Goal: Transaction & Acquisition: Purchase product/service

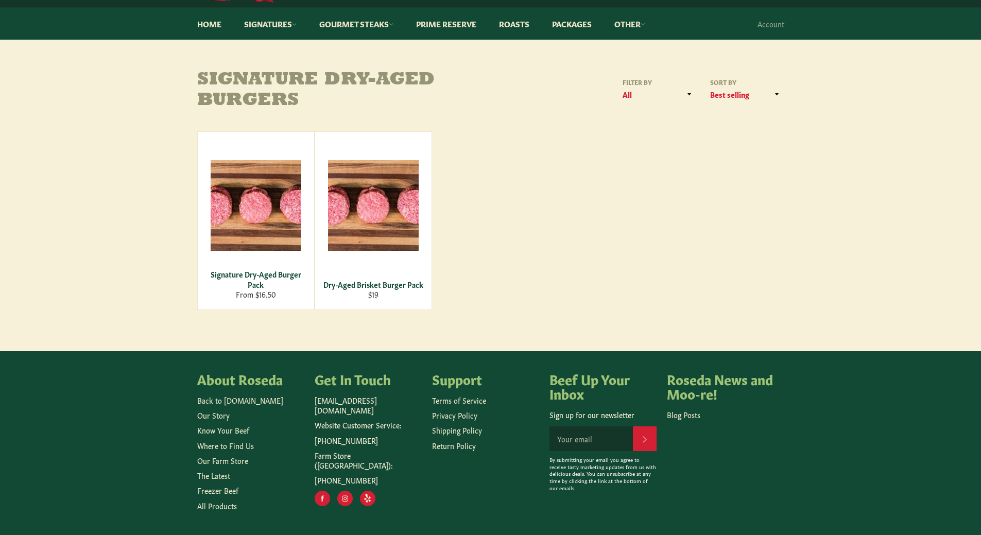
scroll to position [103, 0]
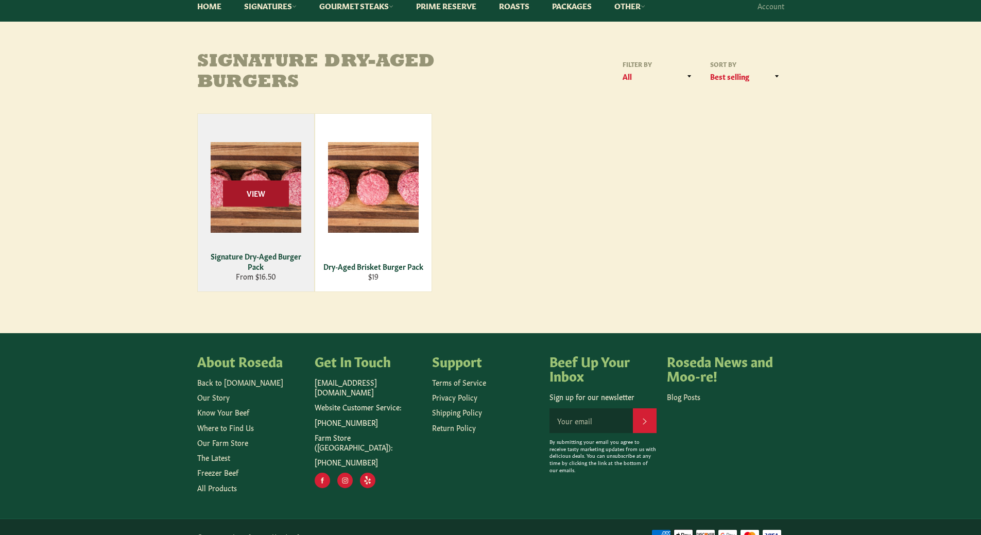
click at [260, 203] on span "View" at bounding box center [256, 193] width 66 height 26
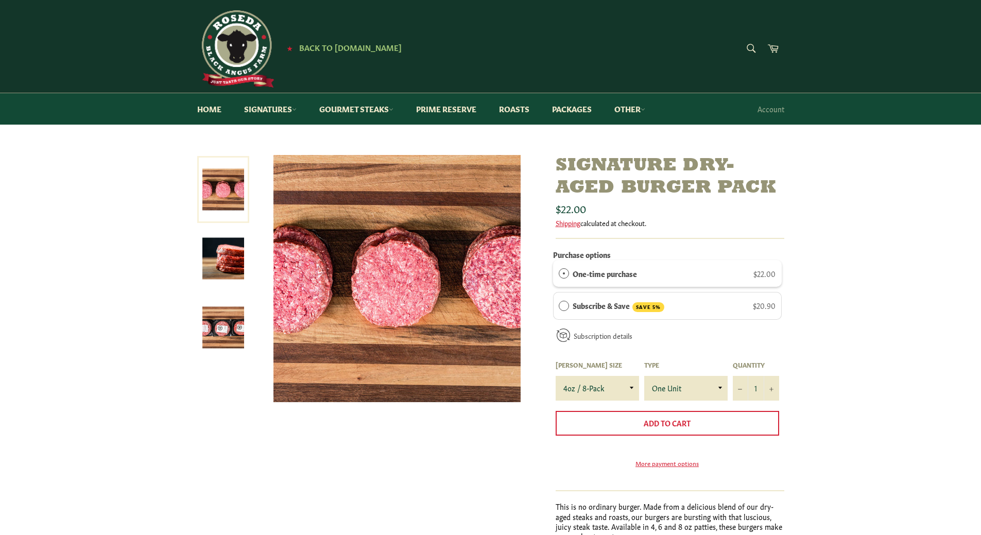
click at [224, 328] on img at bounding box center [223, 328] width 42 height 42
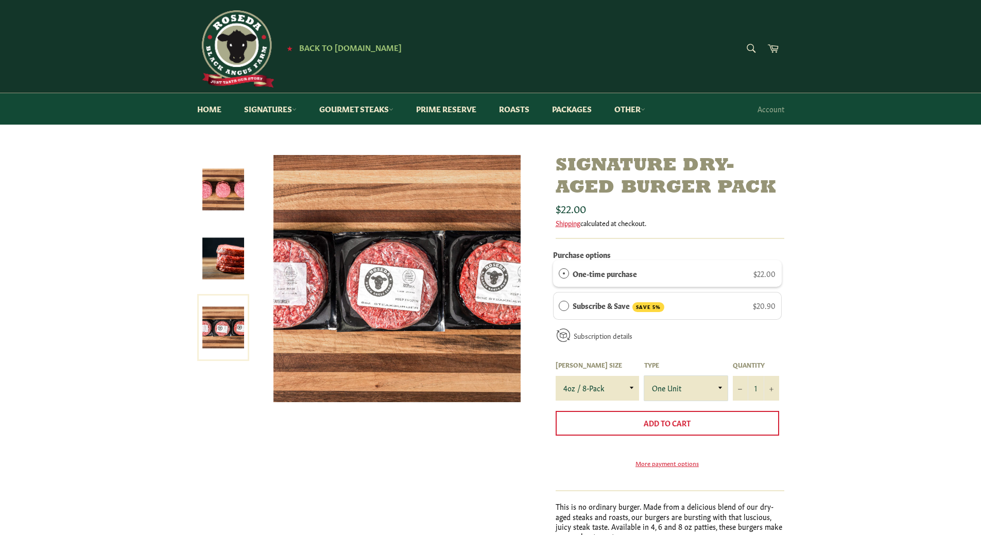
click at [718, 388] on select "One Unit" at bounding box center [685, 388] width 83 height 25
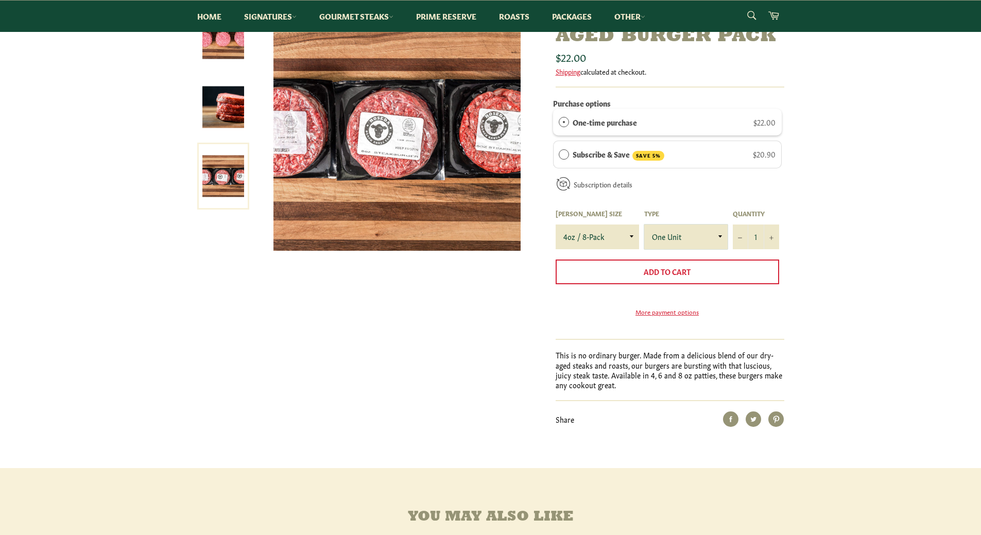
scroll to position [154, 0]
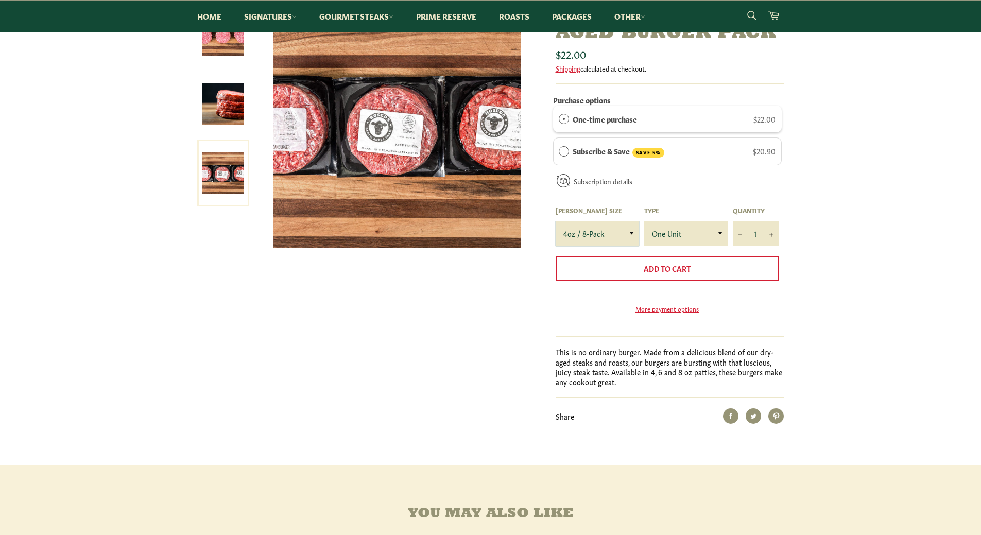
click at [628, 236] on select "4oz / 8-Pack 6oz / 4-Pack 8oz / 4-Pack" at bounding box center [597, 233] width 83 height 25
click at [632, 233] on select "4oz / 8-Pack 6oz / 4-Pack 8oz / 4-Pack" at bounding box center [597, 233] width 83 height 25
click at [556, 221] on select "4oz / 8-Pack 6oz / 4-Pack 8oz / 4-Pack" at bounding box center [597, 233] width 83 height 25
click at [631, 233] on select "4oz / 8-Pack 6oz / 4-Pack 8oz / 4-Pack" at bounding box center [597, 233] width 83 height 25
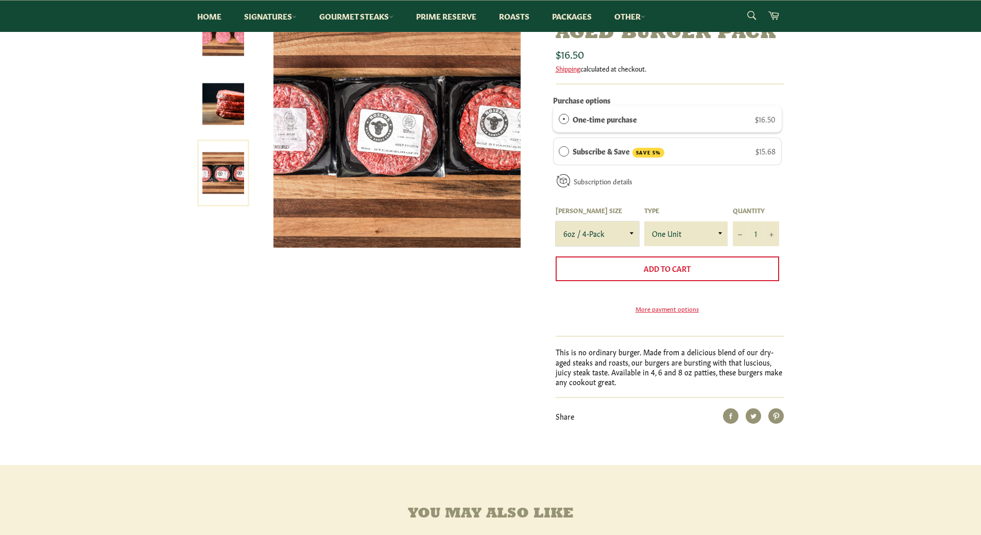
select select "8oz / 4-Pack"
click at [556, 221] on select "4oz / 8-Pack 6oz / 4-Pack 8oz / 4-Pack" at bounding box center [597, 233] width 83 height 25
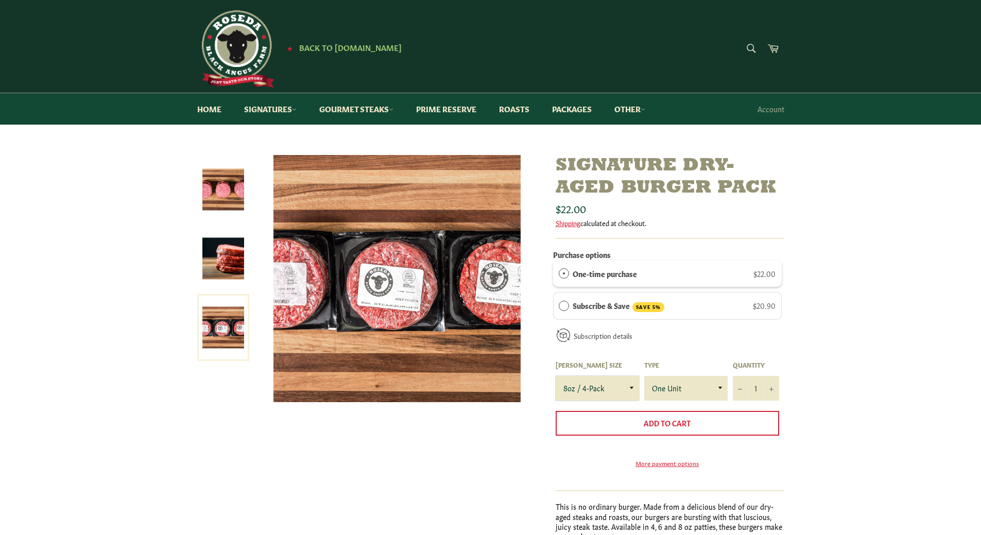
scroll to position [51, 0]
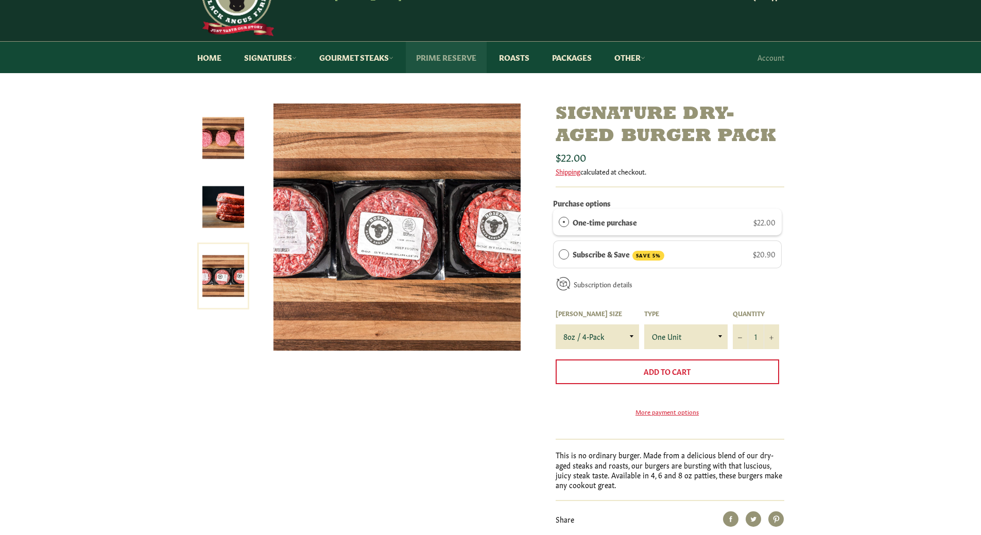
click at [459, 57] on link "Prime Reserve" at bounding box center [446, 57] width 81 height 31
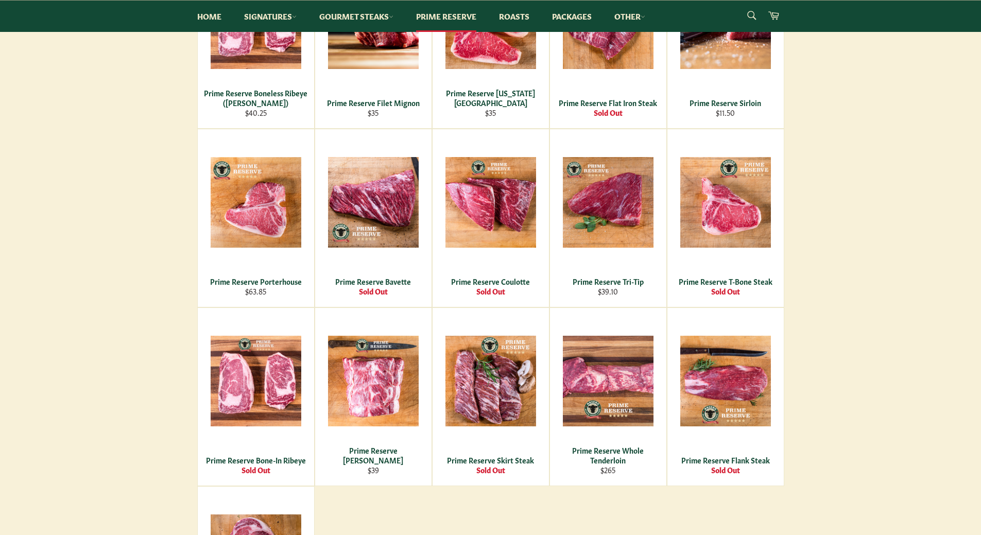
scroll to position [309, 0]
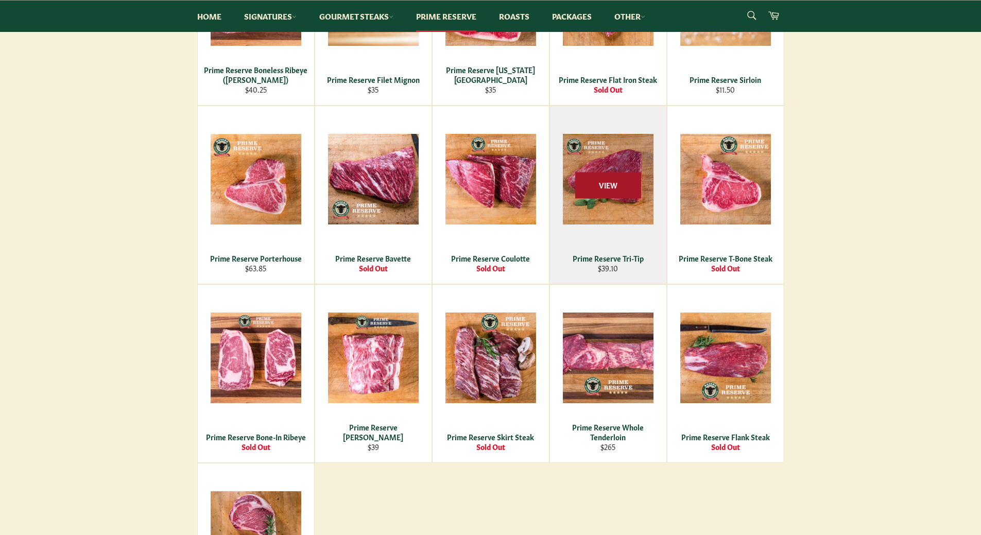
click at [607, 193] on span "View" at bounding box center [608, 186] width 66 height 26
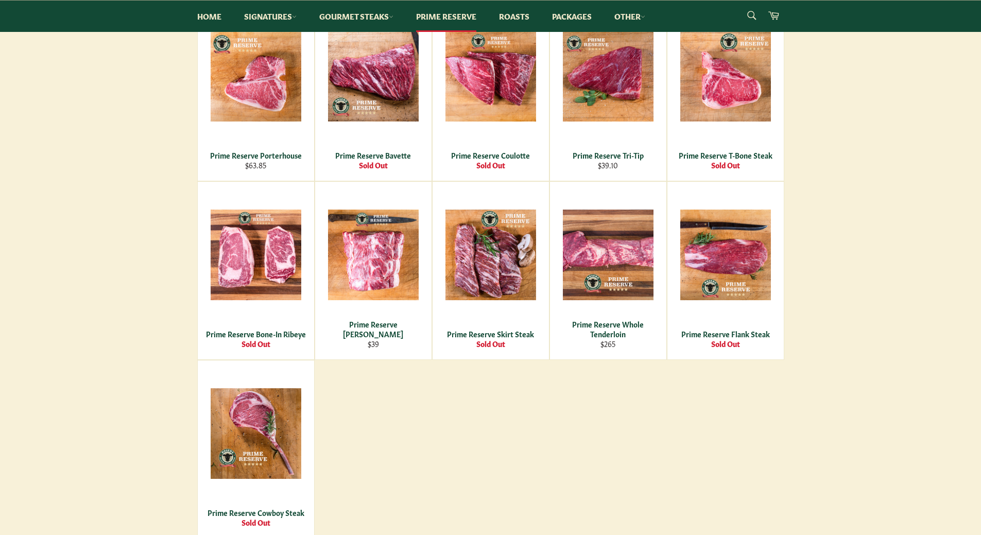
scroll to position [360, 0]
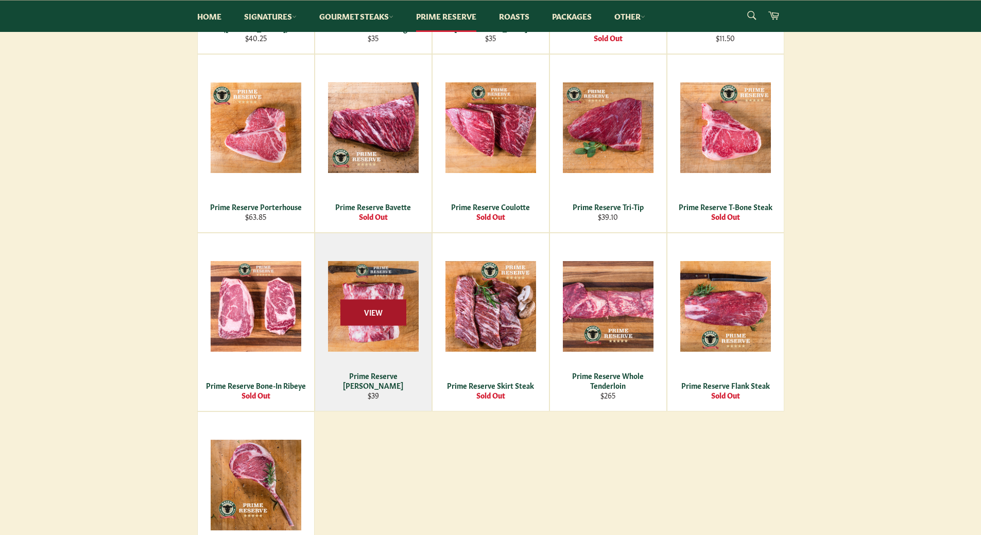
click at [370, 313] on span "View" at bounding box center [373, 313] width 66 height 26
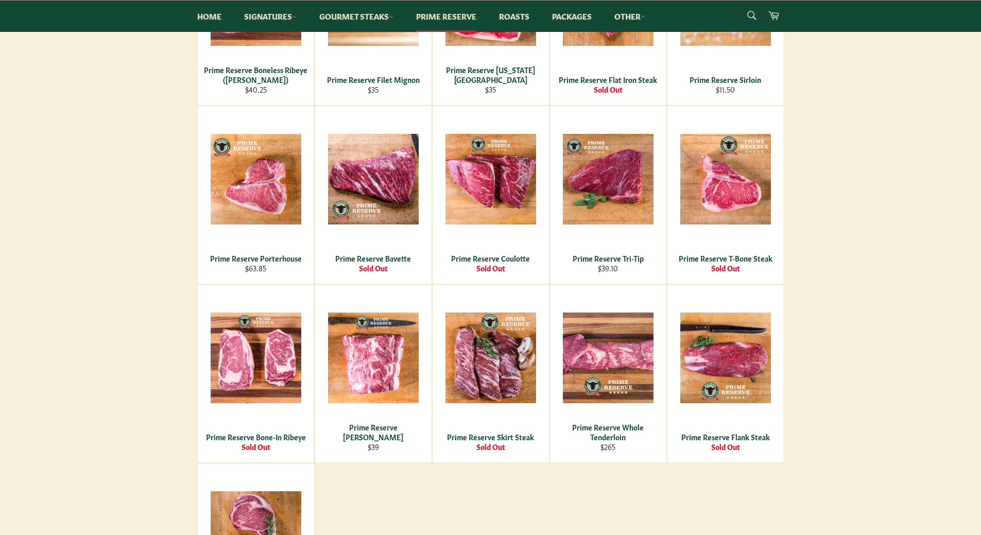
scroll to position [257, 0]
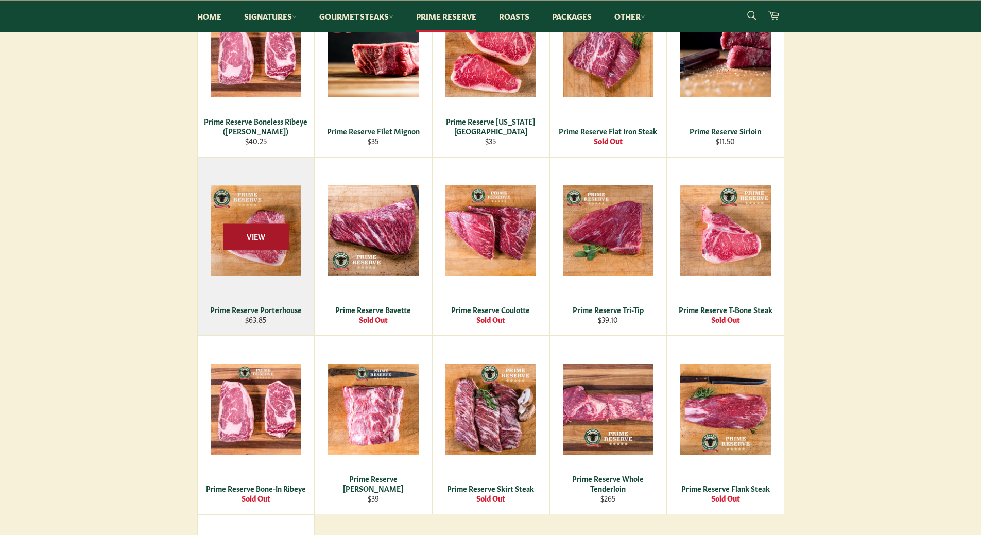
click at [252, 244] on span "View" at bounding box center [256, 237] width 66 height 26
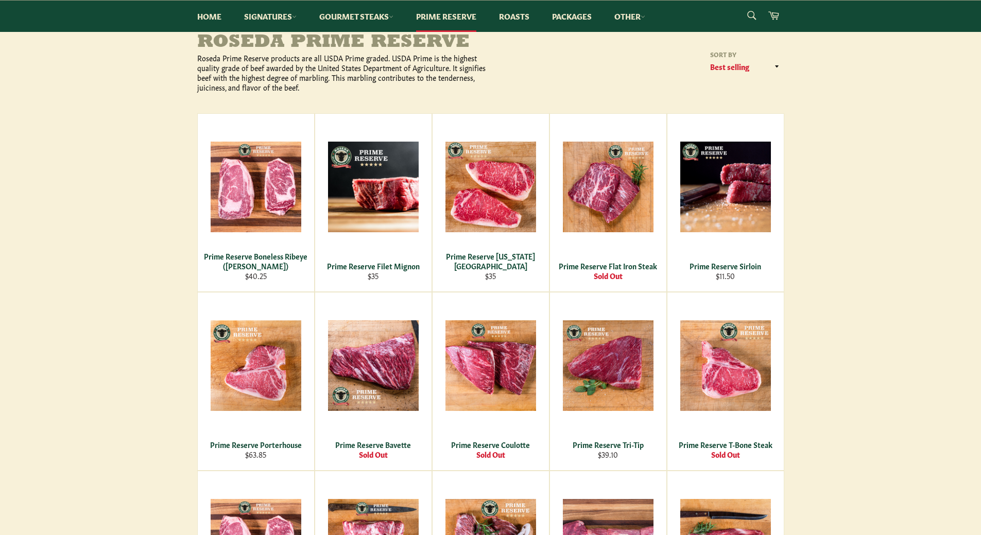
scroll to position [103, 0]
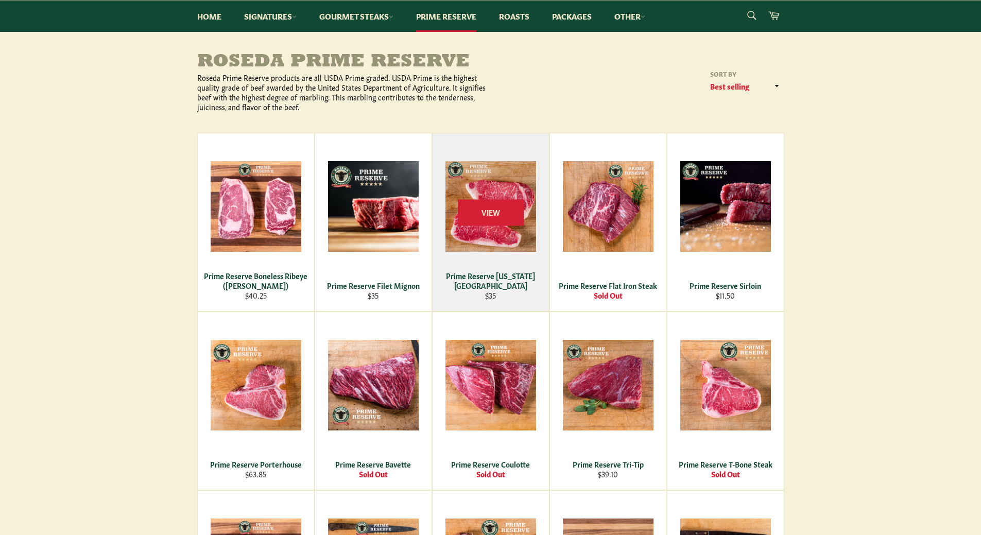
click at [482, 246] on div "View" at bounding box center [491, 222] width 116 height 178
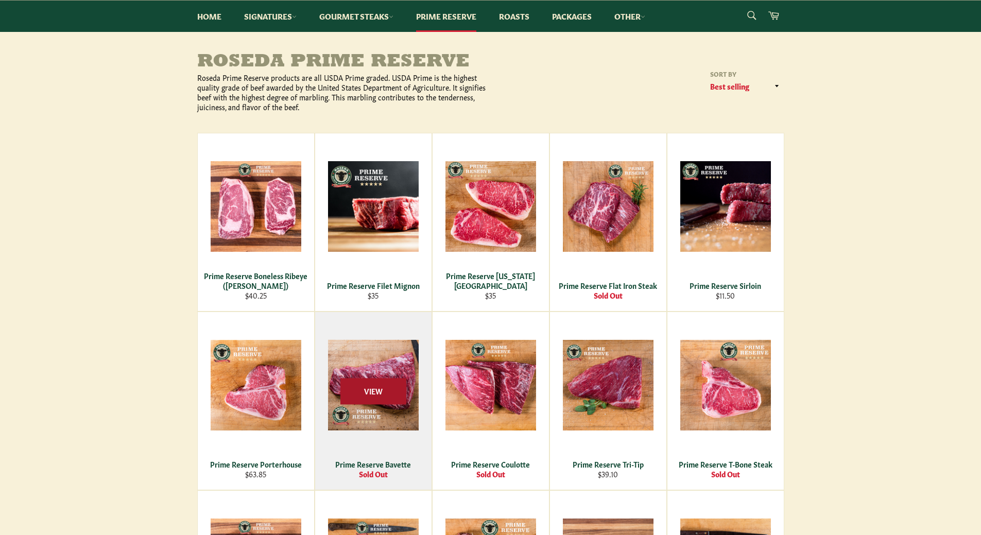
click at [379, 390] on span "View" at bounding box center [373, 392] width 66 height 26
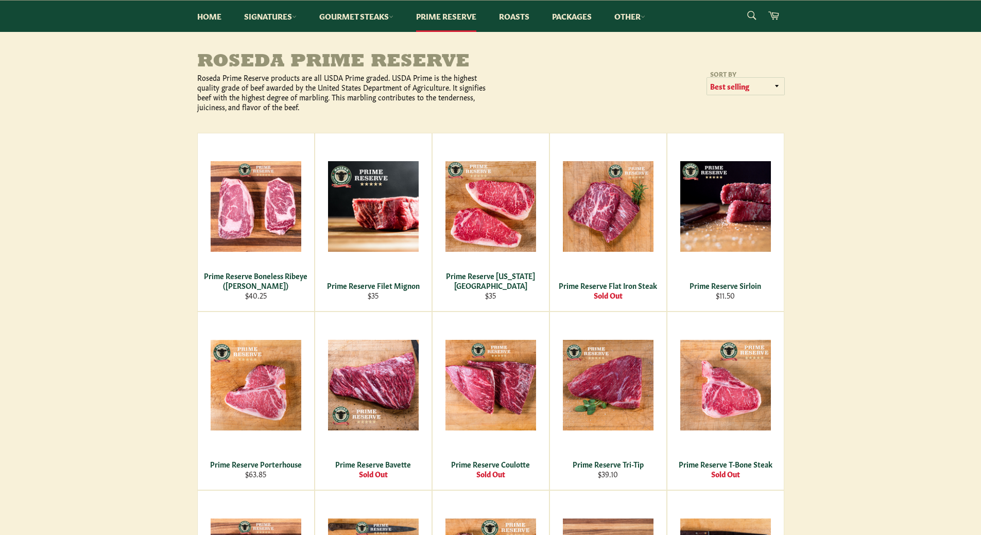
click at [777, 87] on select "Featured Best selling Alphabetically, A-Z Alphabetically, Z-A Price, low to hig…" at bounding box center [745, 86] width 77 height 17
click at [869, 228] on main "Roseda Prime Reserve Roseda Prime Reserve products are all USDA Prime graded. U…" at bounding box center [490, 470] width 981 height 837
click at [518, 19] on link "Roasts" at bounding box center [514, 16] width 51 height 31
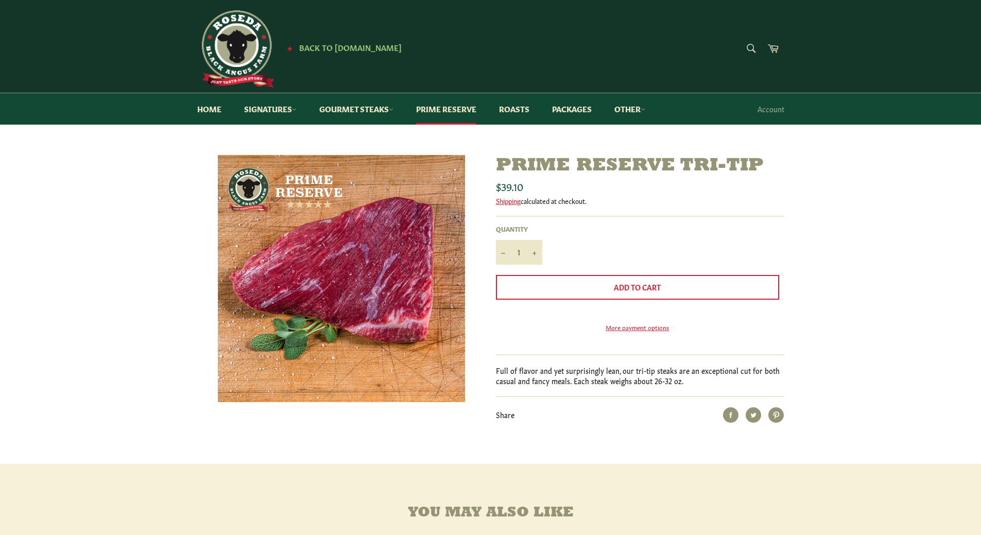
click at [365, 276] on img at bounding box center [341, 278] width 247 height 247
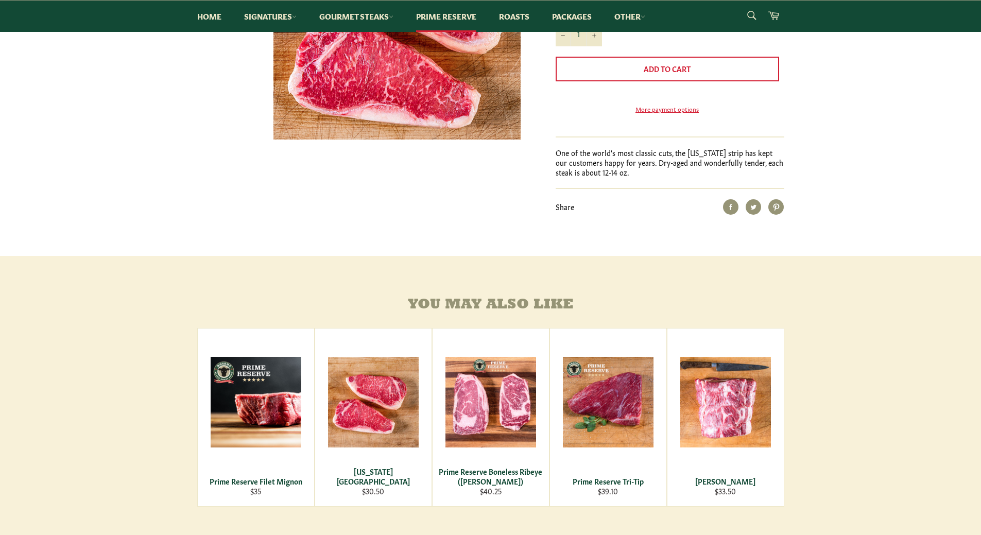
scroll to position [309, 0]
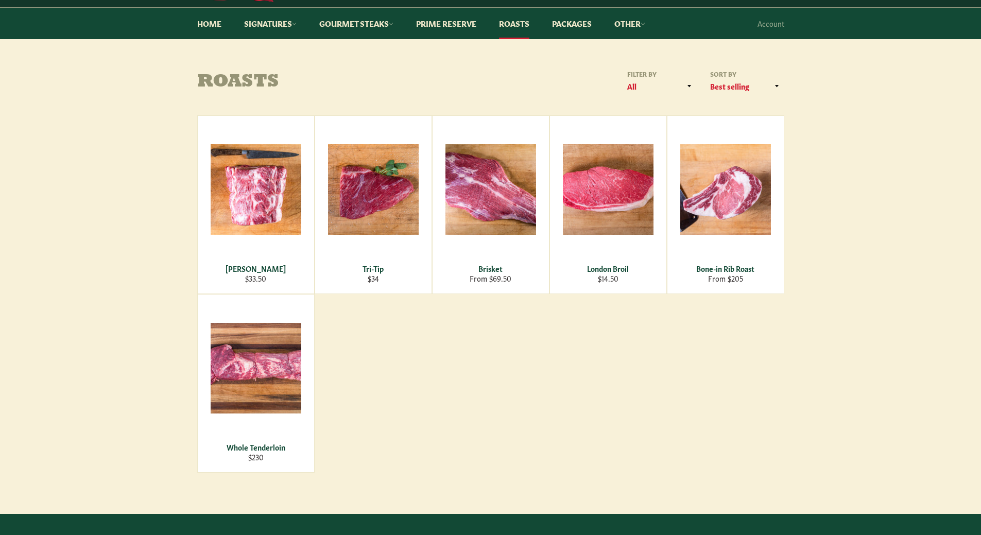
scroll to position [103, 0]
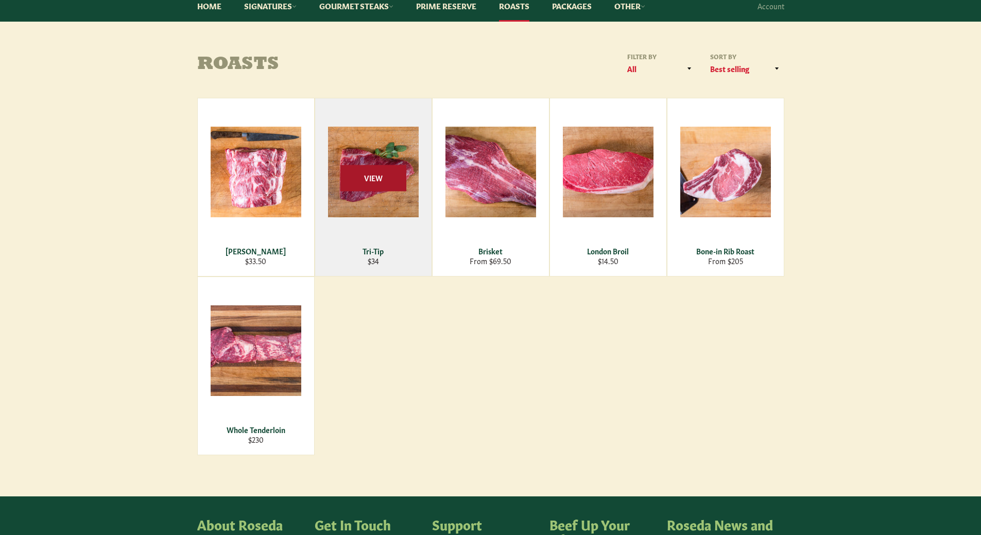
click at [370, 177] on span "View" at bounding box center [373, 178] width 66 height 26
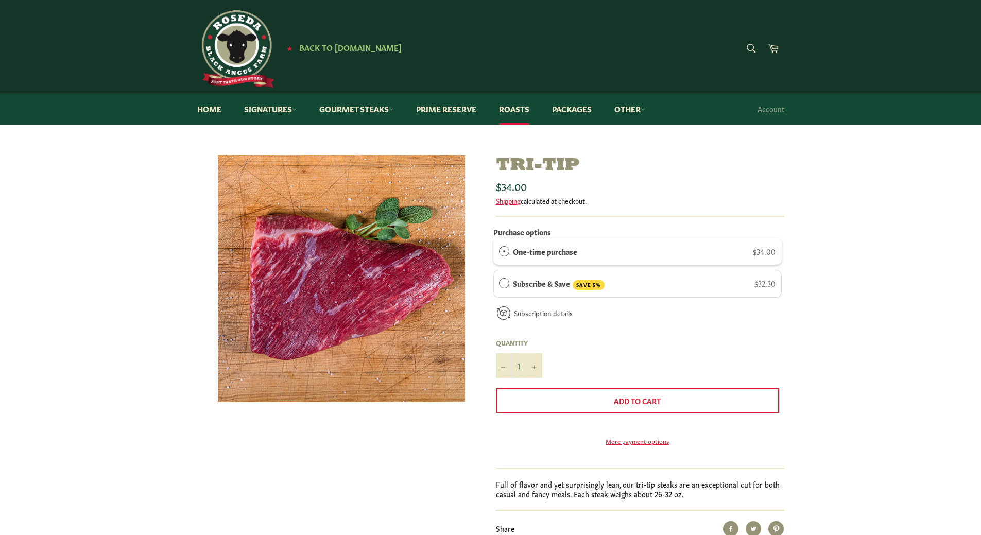
scroll to position [51, 0]
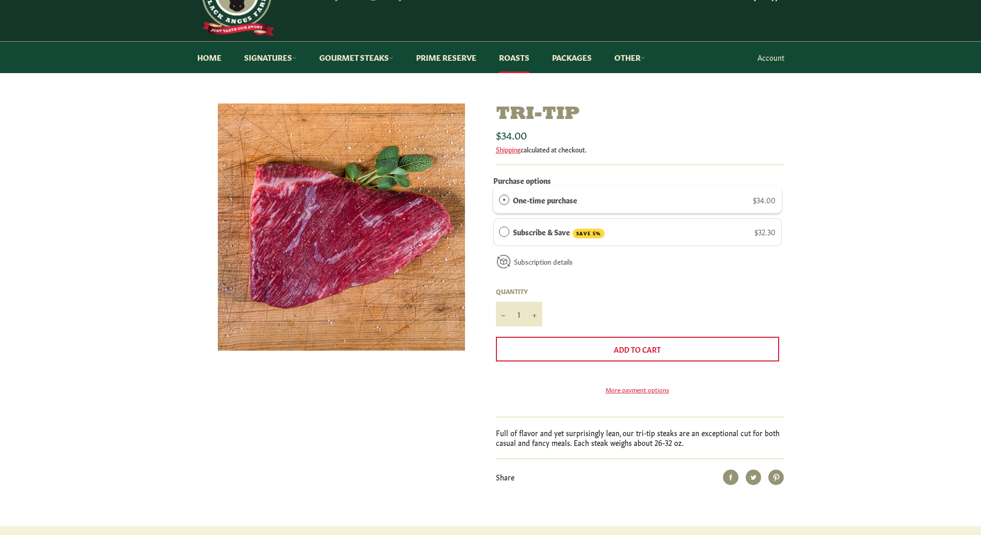
click at [773, 58] on link "Account" at bounding box center [770, 57] width 37 height 30
click at [284, 58] on link "Signatures" at bounding box center [270, 57] width 73 height 31
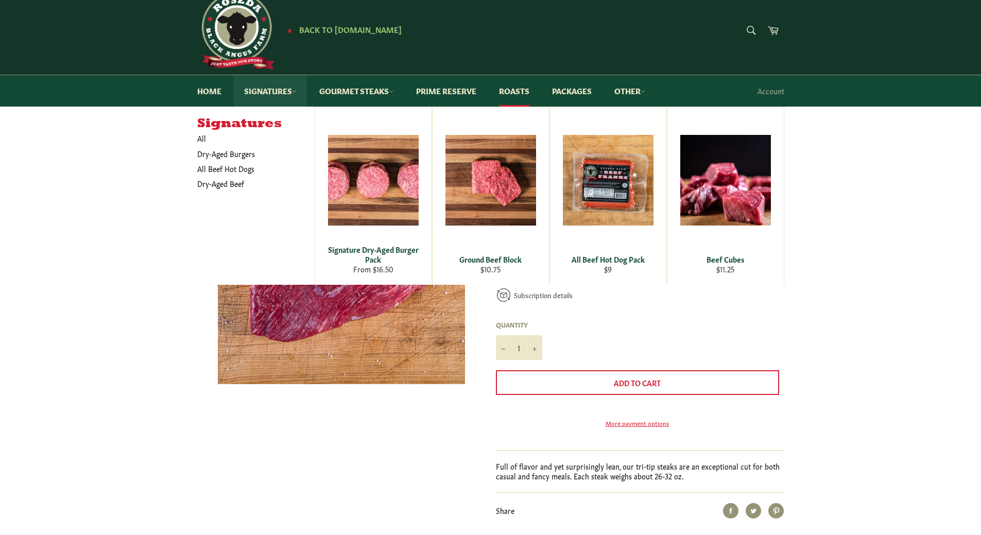
scroll to position [0, 0]
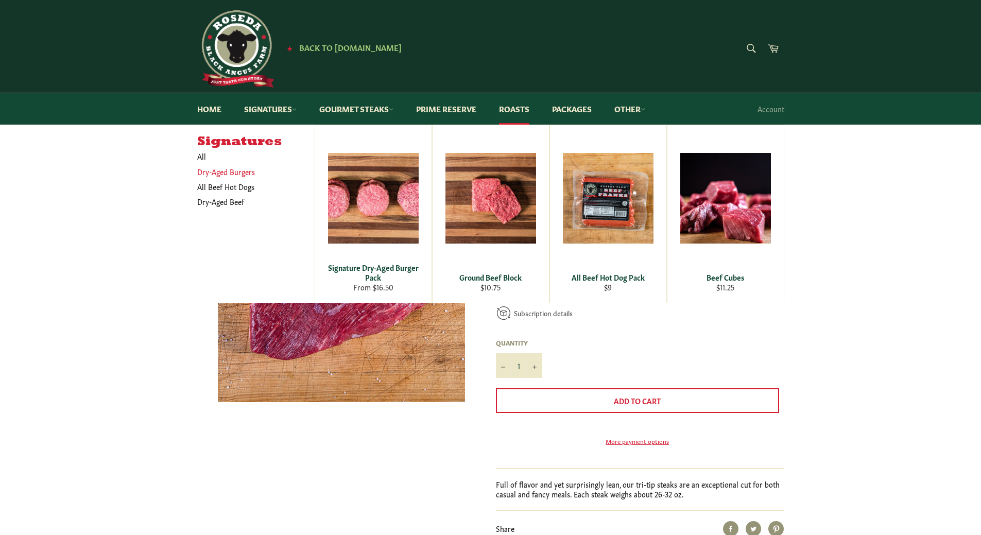
click at [209, 171] on link "Dry-Aged Burgers" at bounding box center [248, 171] width 112 height 15
